Goal: Use online tool/utility: Utilize a website feature to perform a specific function

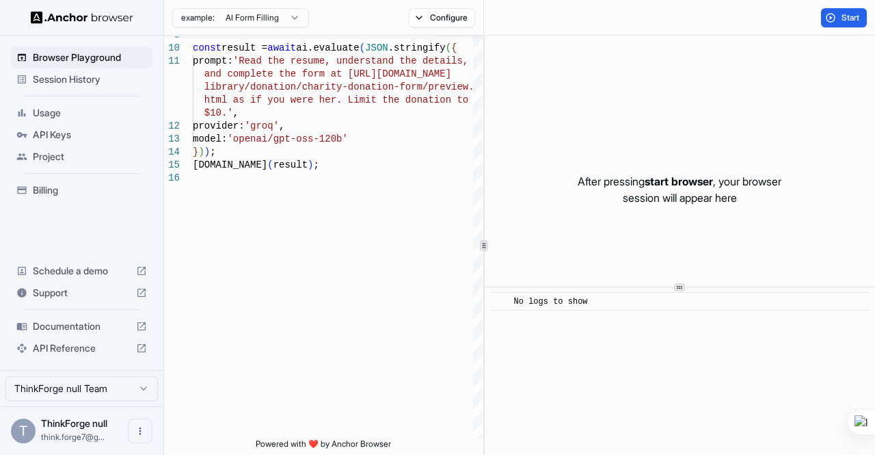
click at [567, 321] on div "​ No logs to show" at bounding box center [680, 371] width 391 height 168
click at [579, 224] on div "After pressing start browser , your browser session will appear here" at bounding box center [680, 190] width 391 height 308
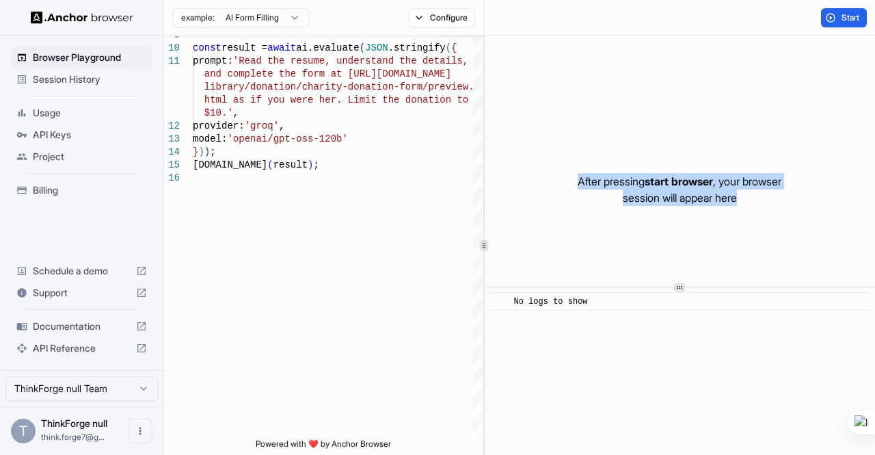
drag, startPoint x: 566, startPoint y: 182, endPoint x: 795, endPoint y: 197, distance: 229.6
click at [795, 197] on div "After pressing start browser , your browser session will appear here" at bounding box center [680, 190] width 391 height 308
click at [580, 231] on div "After pressing start browser , your browser session will appear here" at bounding box center [680, 190] width 391 height 308
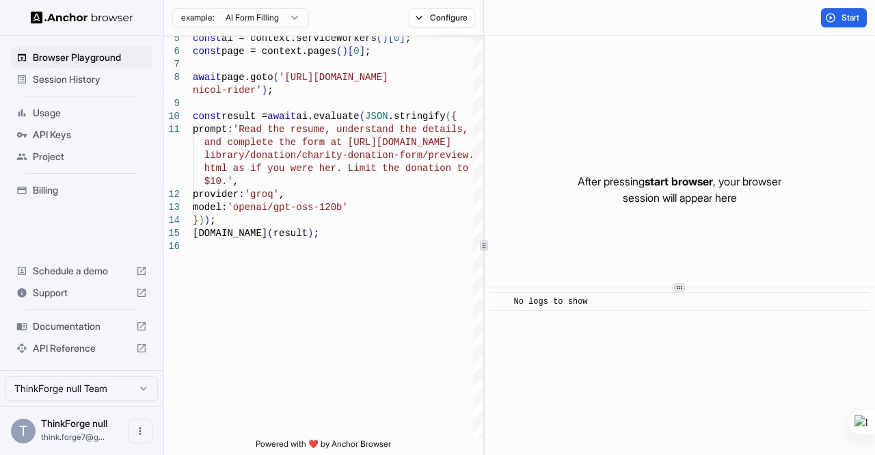
click at [570, 299] on span "No logs to show" at bounding box center [551, 302] width 74 height 10
click at [678, 282] on div "After pressing start browser , your browser session will appear here" at bounding box center [680, 190] width 391 height 308
click at [678, 286] on circle at bounding box center [678, 286] width 1 height 1
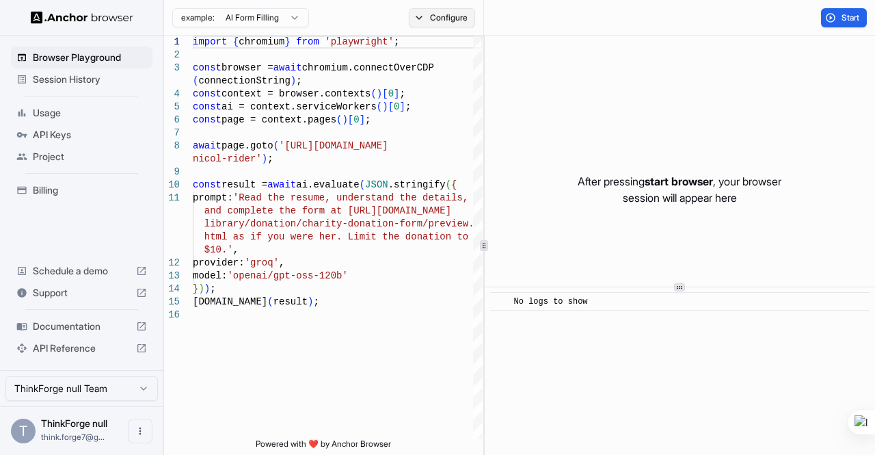
click at [427, 15] on button "Configure" at bounding box center [442, 17] width 66 height 19
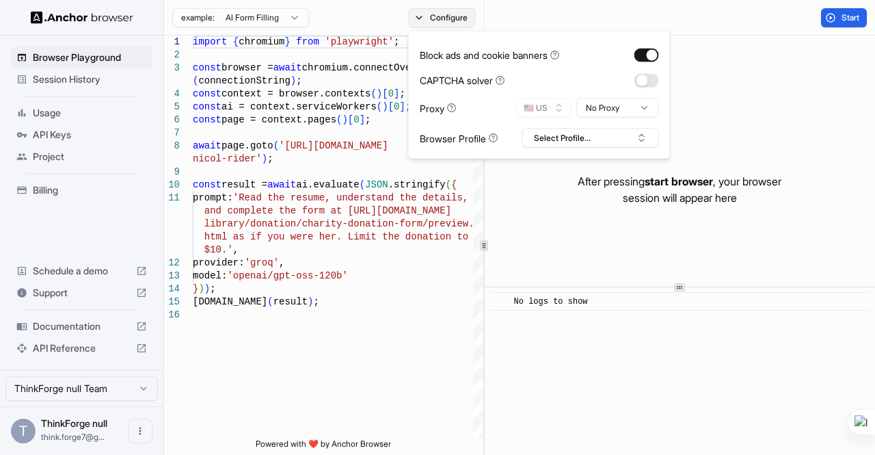
click at [427, 15] on button "Configure" at bounding box center [442, 17] width 66 height 19
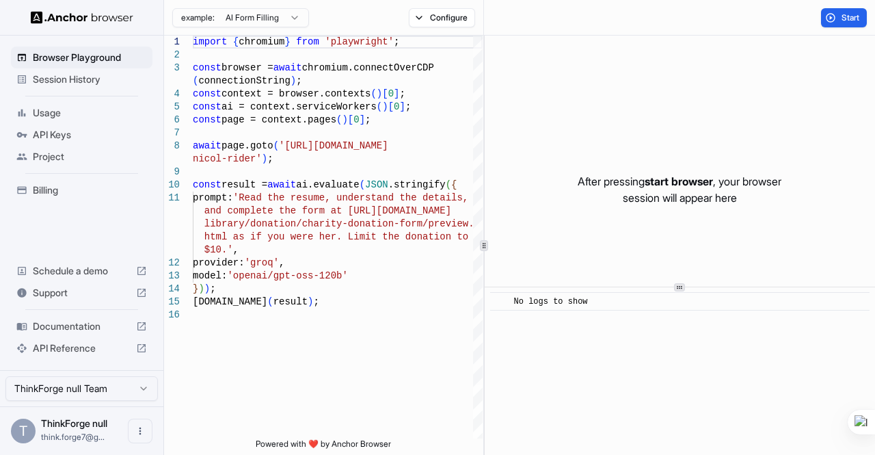
click at [289, 14] on html "Browser Playground Session History Usage API Keys Project Billing Schedule a de…" at bounding box center [437, 227] width 875 height 455
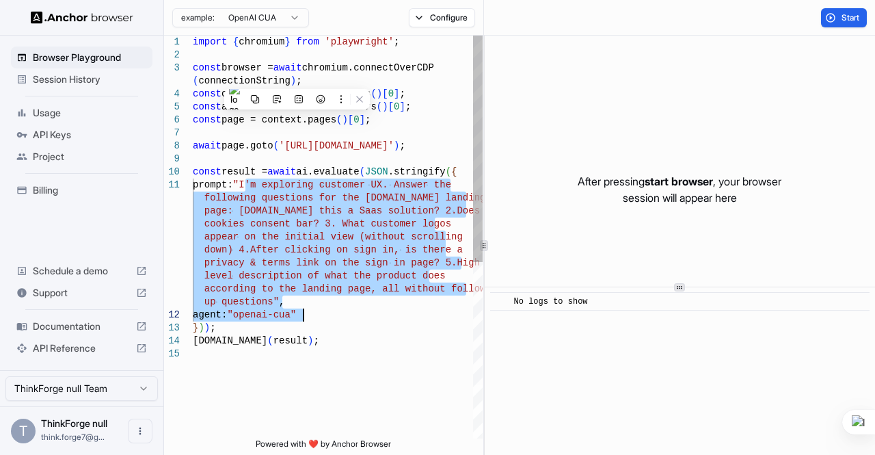
drag, startPoint x: 247, startPoint y: 187, endPoint x: 420, endPoint y: 315, distance: 215.2
click at [420, 315] on div "import { chromium } from 'playwright' ; const browser = await chromium.connectO…" at bounding box center [338, 393] width 290 height 715
type textarea "**********"
click at [337, 317] on div "import { chromium } from 'playwright' ; const browser = await chromium.connectO…" at bounding box center [338, 393] width 290 height 715
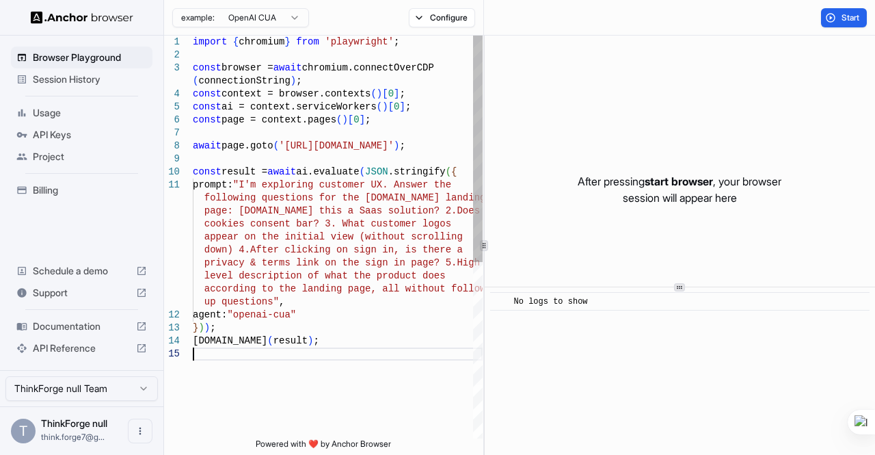
click at [334, 362] on div "import { chromium } from 'playwright' ; const browser = await chromium.connectO…" at bounding box center [338, 393] width 290 height 715
click at [277, 358] on div "import { chromium } from 'playwright' ; const browser = await chromium.connectO…" at bounding box center [338, 393] width 290 height 715
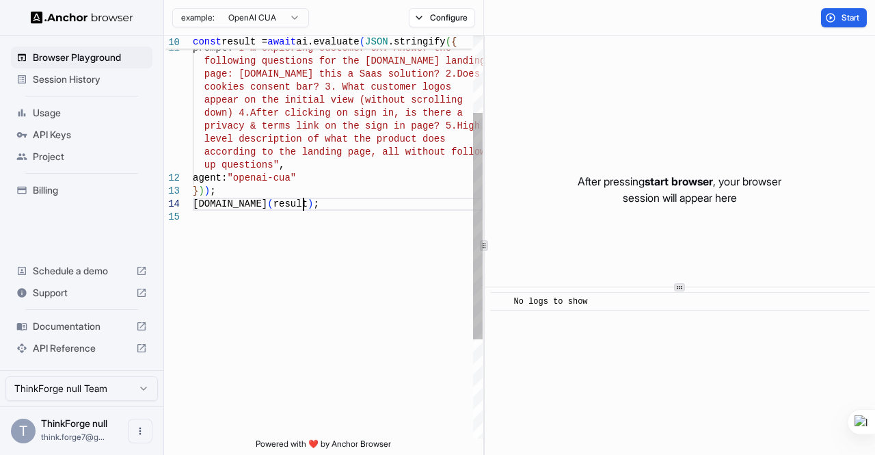
click at [302, 203] on div "const result = await ai.evaluate ( JSON .stringify ( { prompt: "I'm exploring c…" at bounding box center [338, 256] width 290 height 715
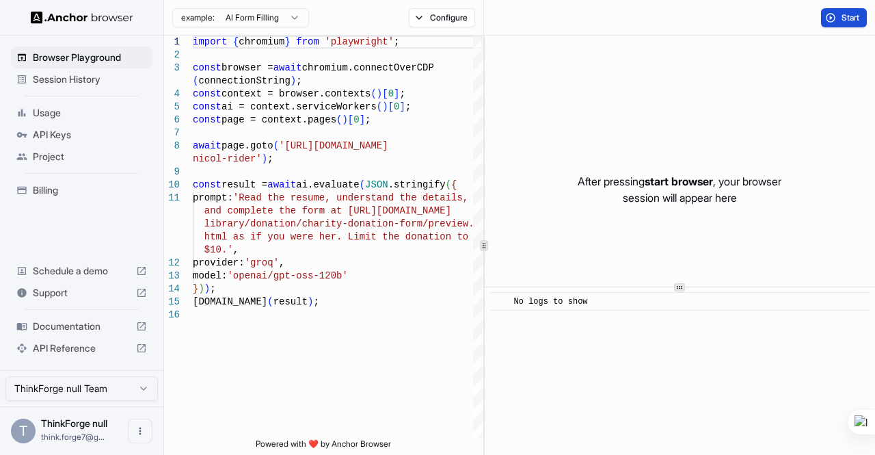
click at [836, 16] on button "Start" at bounding box center [844, 17] width 46 height 19
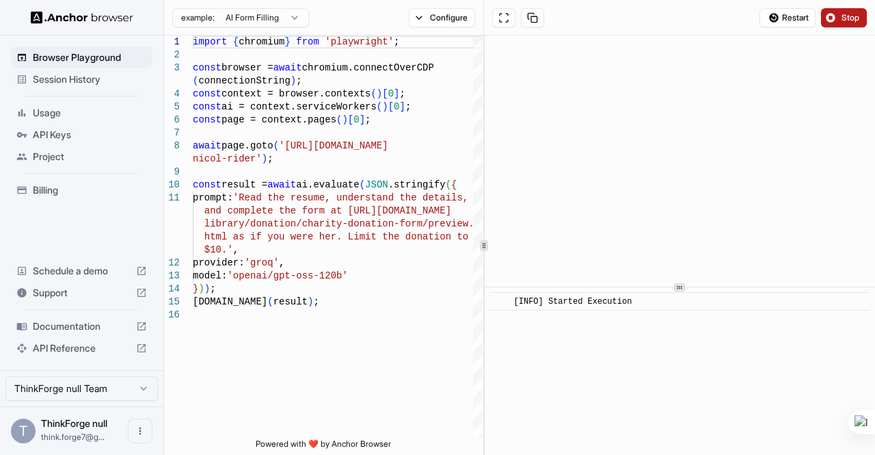
scroll to position [19, 0]
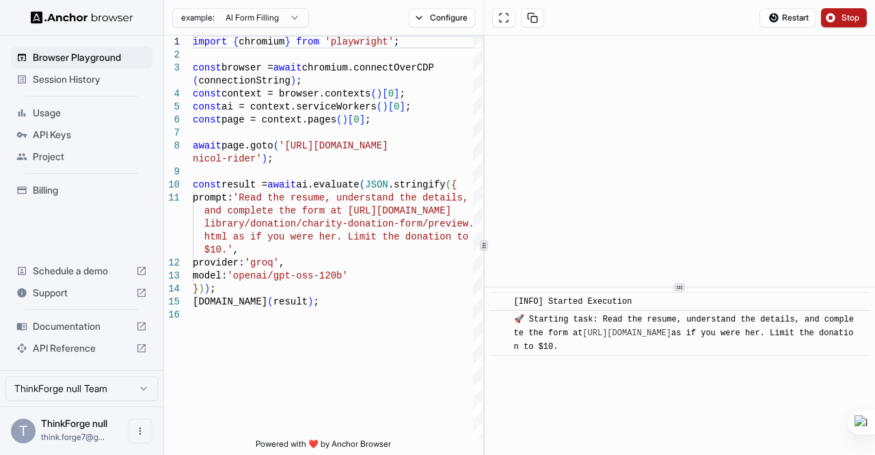
click at [853, 9] on button "Stop" at bounding box center [844, 17] width 46 height 19
